Goal: Find specific page/section: Find specific page/section

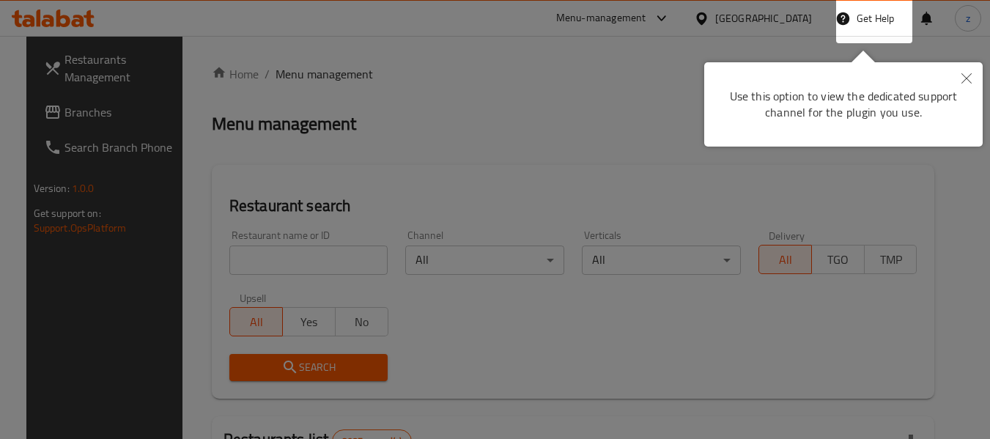
click at [651, 82] on div at bounding box center [495, 219] width 990 height 439
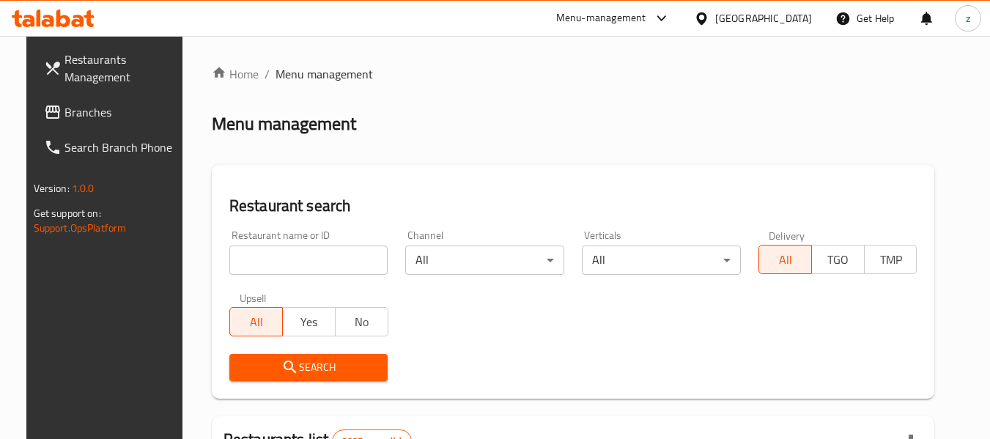
click at [671, 22] on icon at bounding box center [662, 19] width 18 height 18
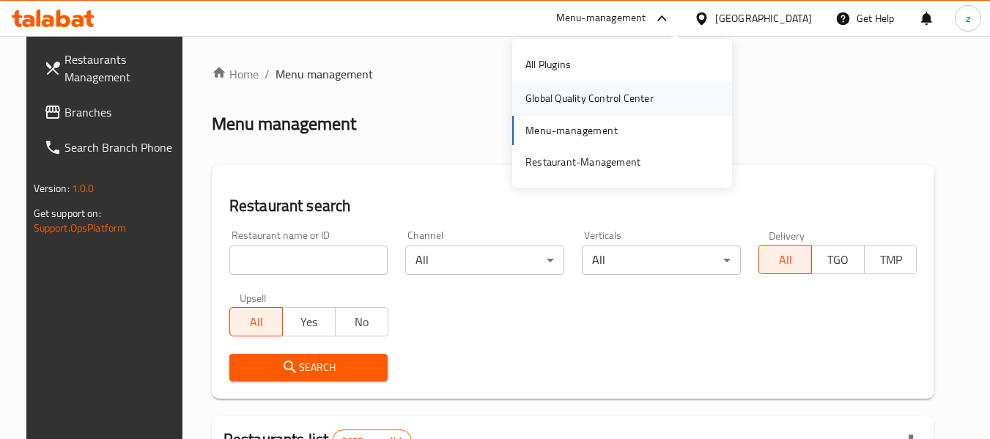
click at [601, 110] on div "Global Quality Control Center" at bounding box center [590, 98] width 152 height 34
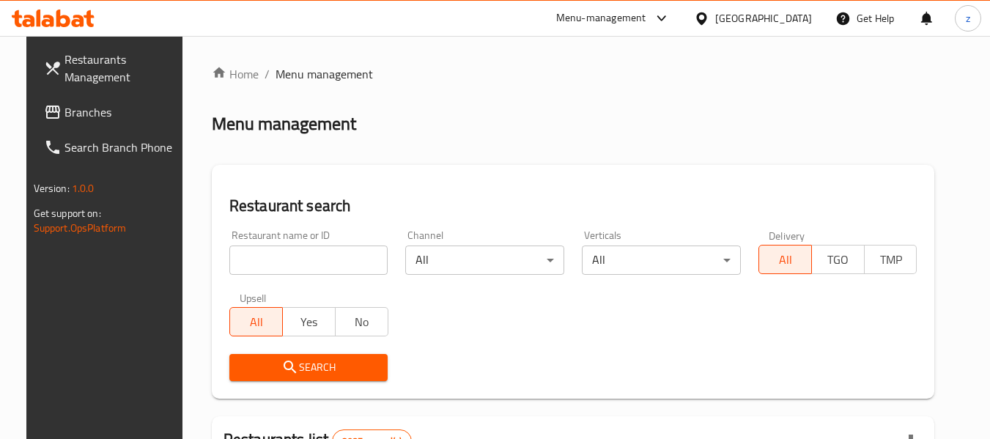
click at [71, 109] on span "Branches" at bounding box center [123, 112] width 116 height 18
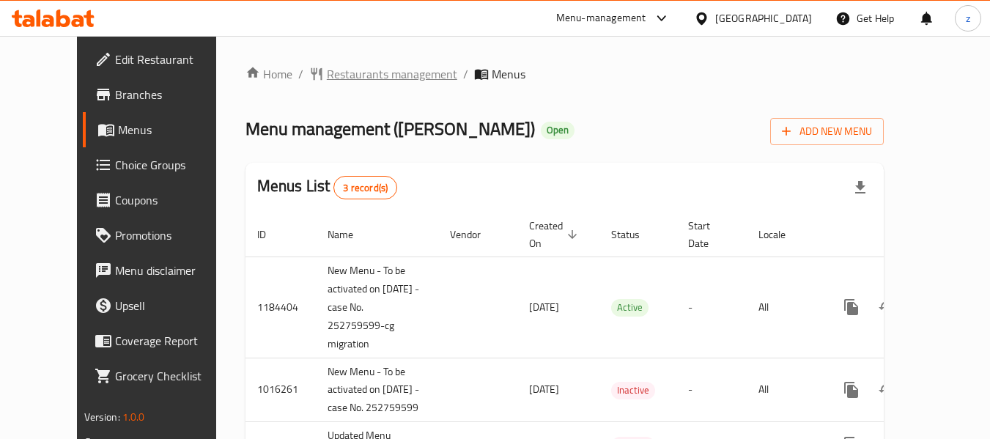
click at [327, 78] on span "Restaurants management" at bounding box center [392, 74] width 130 height 18
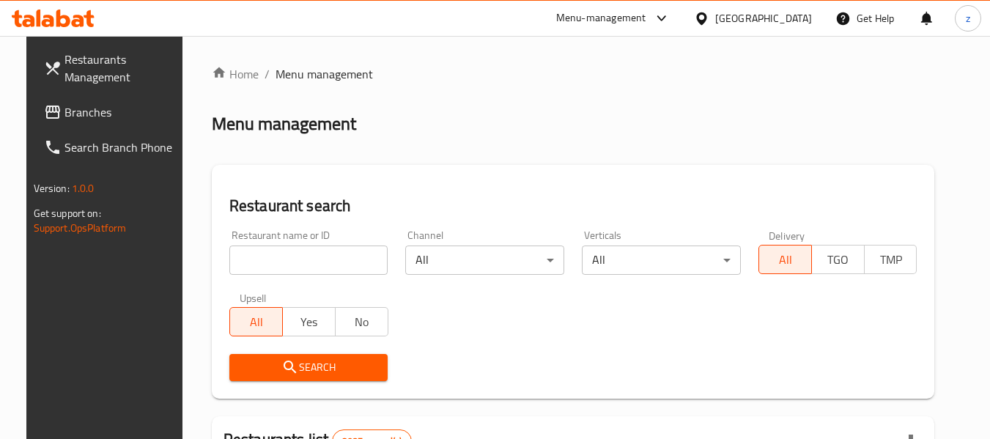
click at [279, 265] on input "search" at bounding box center [308, 260] width 159 height 29
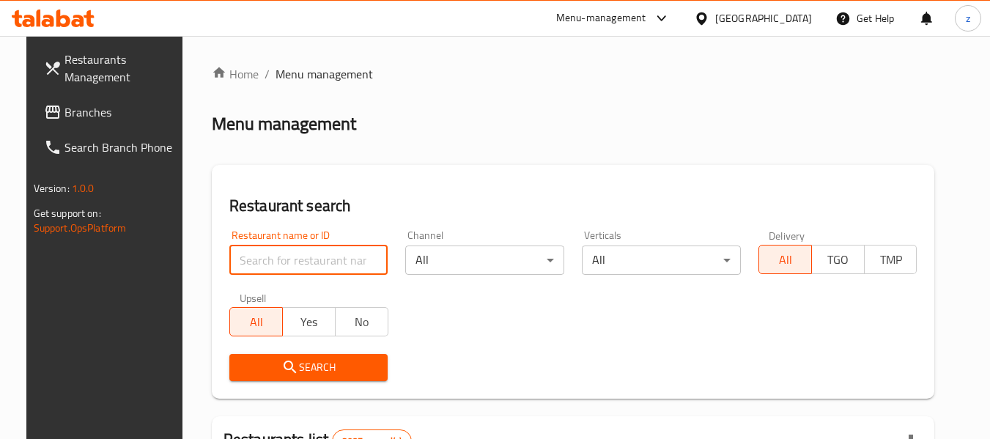
paste input "1342"
type input "1342"
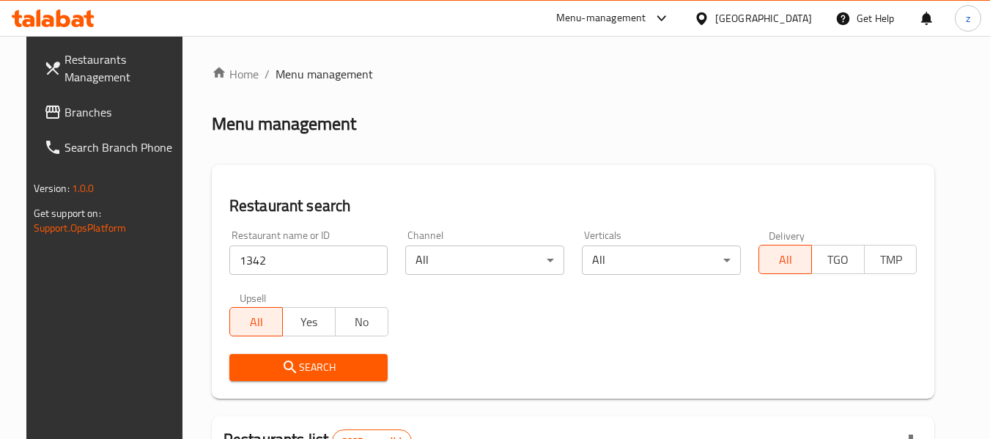
click at [315, 354] on button "Search" at bounding box center [308, 367] width 159 height 27
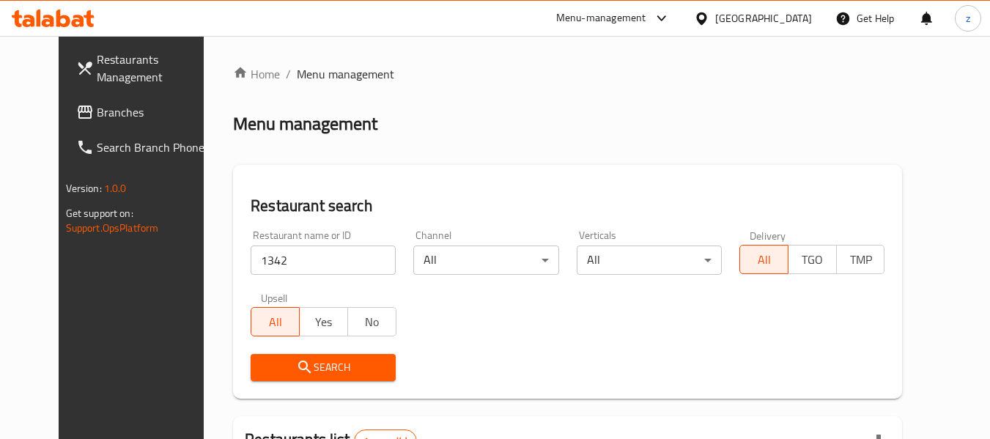
click at [97, 112] on span "Branches" at bounding box center [155, 112] width 116 height 18
